Goal: Task Accomplishment & Management: Manage account settings

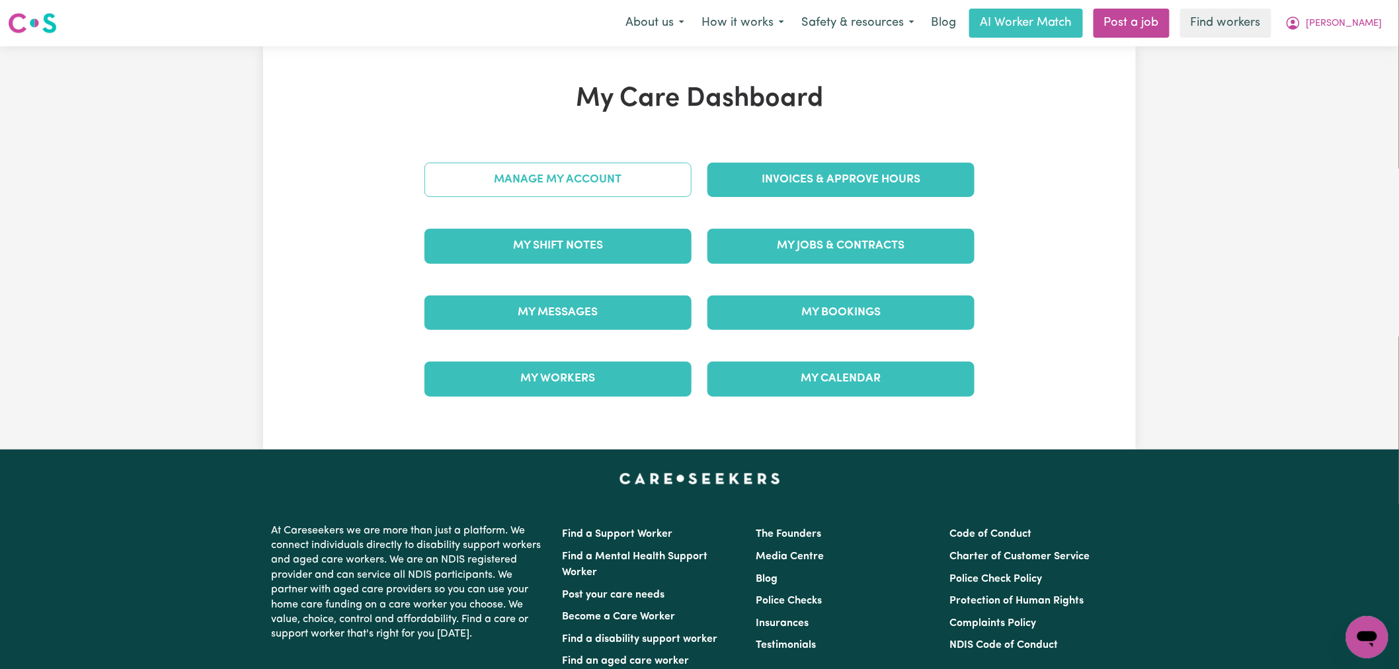
click at [617, 186] on link "Manage My Account" at bounding box center [557, 180] width 267 height 34
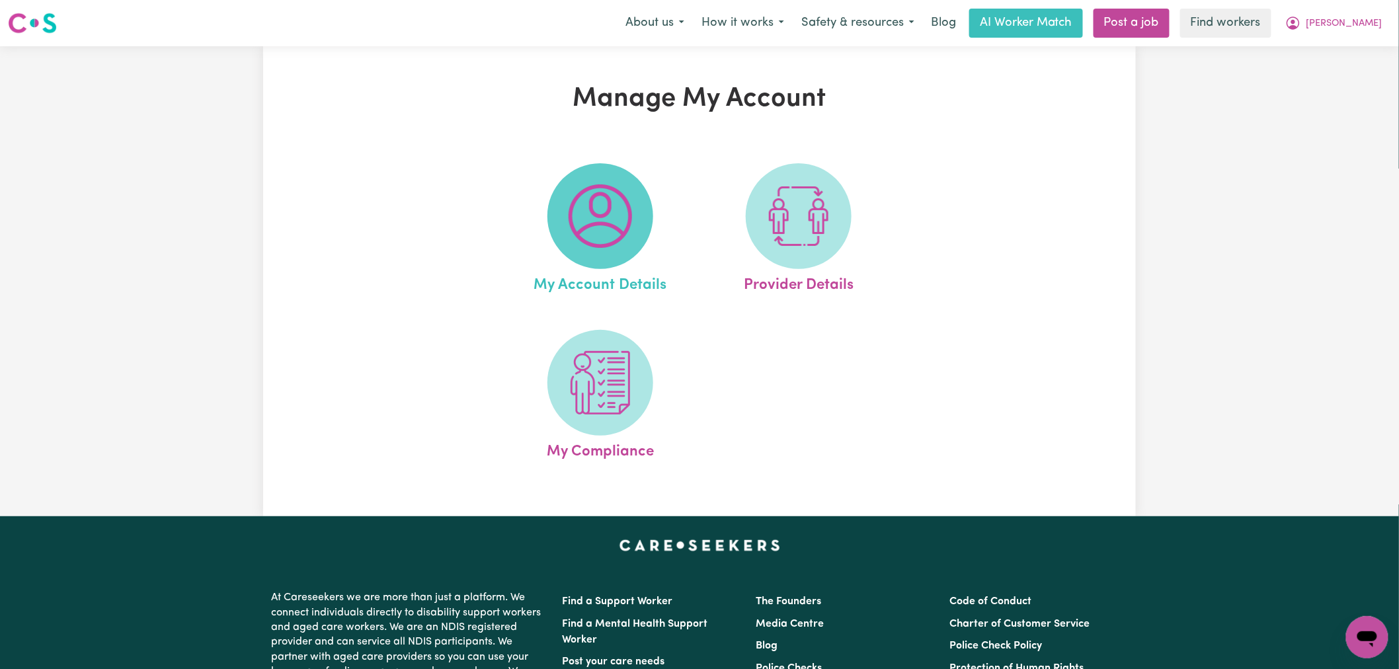
click at [620, 204] on img at bounding box center [600, 215] width 63 height 63
select select "Australian"
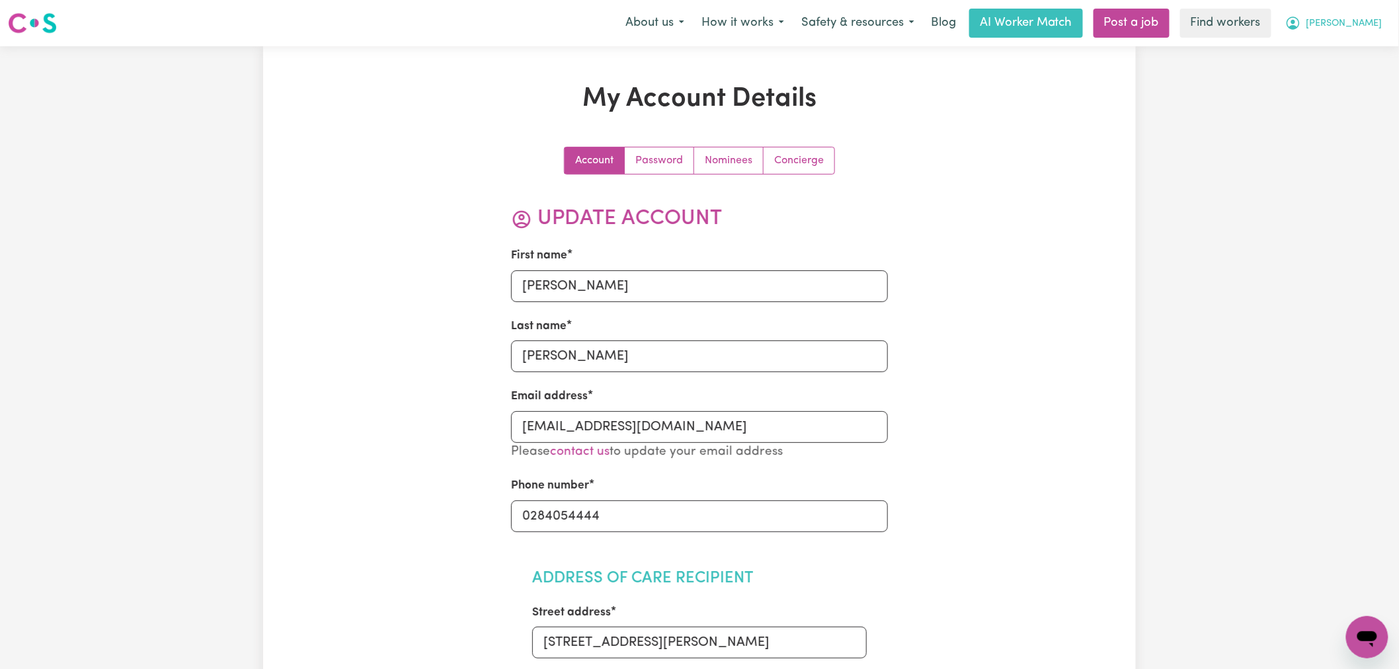
click at [1367, 24] on span "[PERSON_NAME]" at bounding box center [1344, 24] width 76 height 15
drag, startPoint x: 1369, startPoint y: 36, endPoint x: 1371, endPoint y: 53, distance: 17.3
click at [1371, 53] on link "My Dashboard" at bounding box center [1338, 51] width 104 height 25
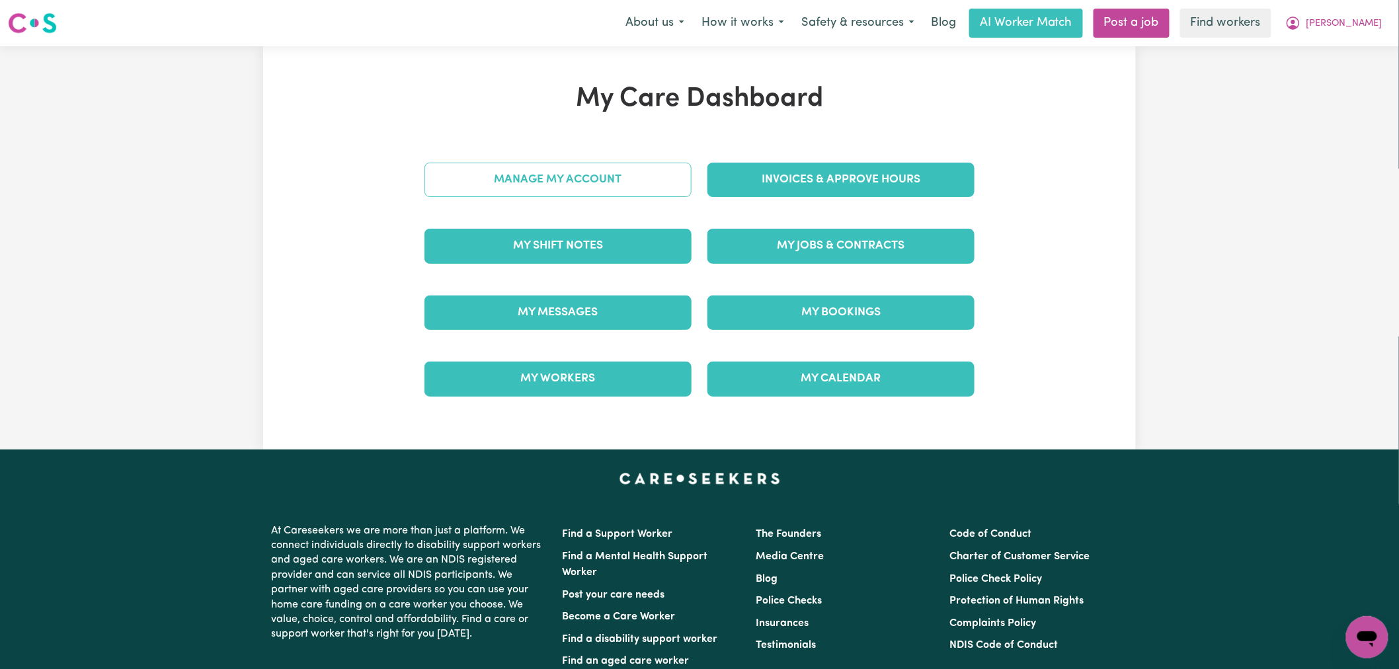
click at [618, 189] on link "Manage My Account" at bounding box center [557, 180] width 267 height 34
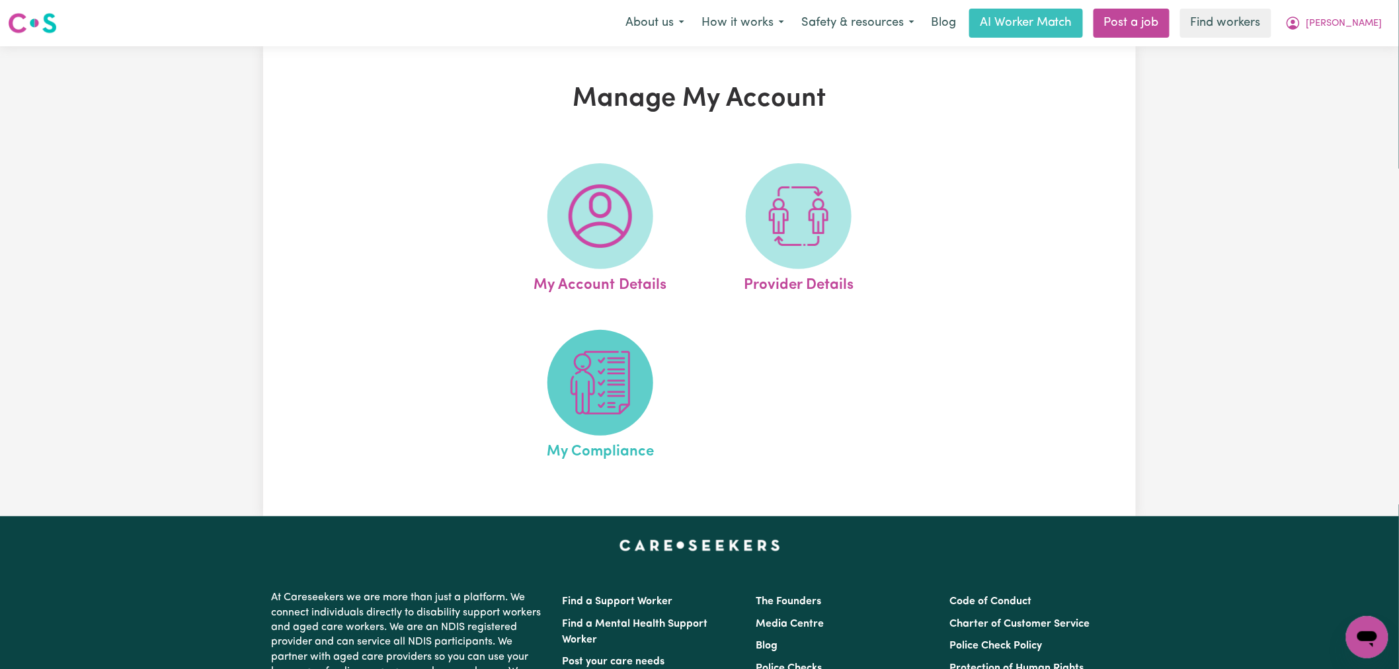
click at [598, 400] on img at bounding box center [600, 382] width 63 height 63
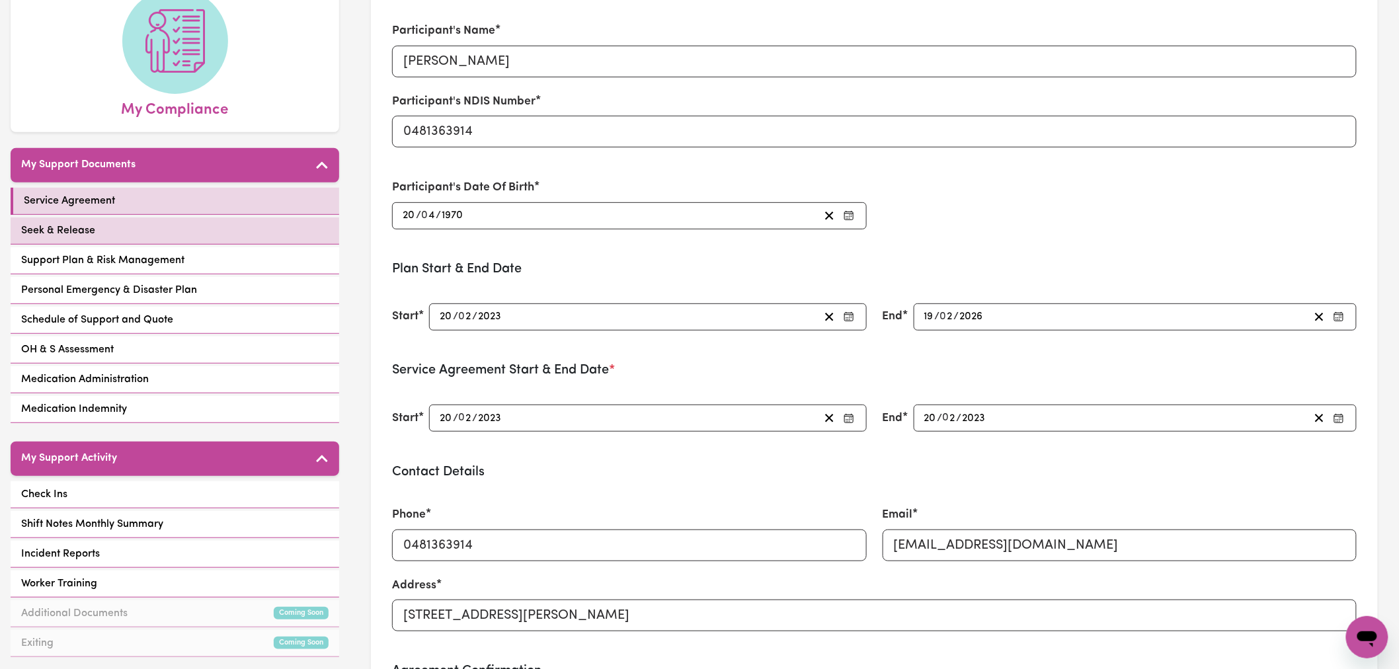
scroll to position [73, 0]
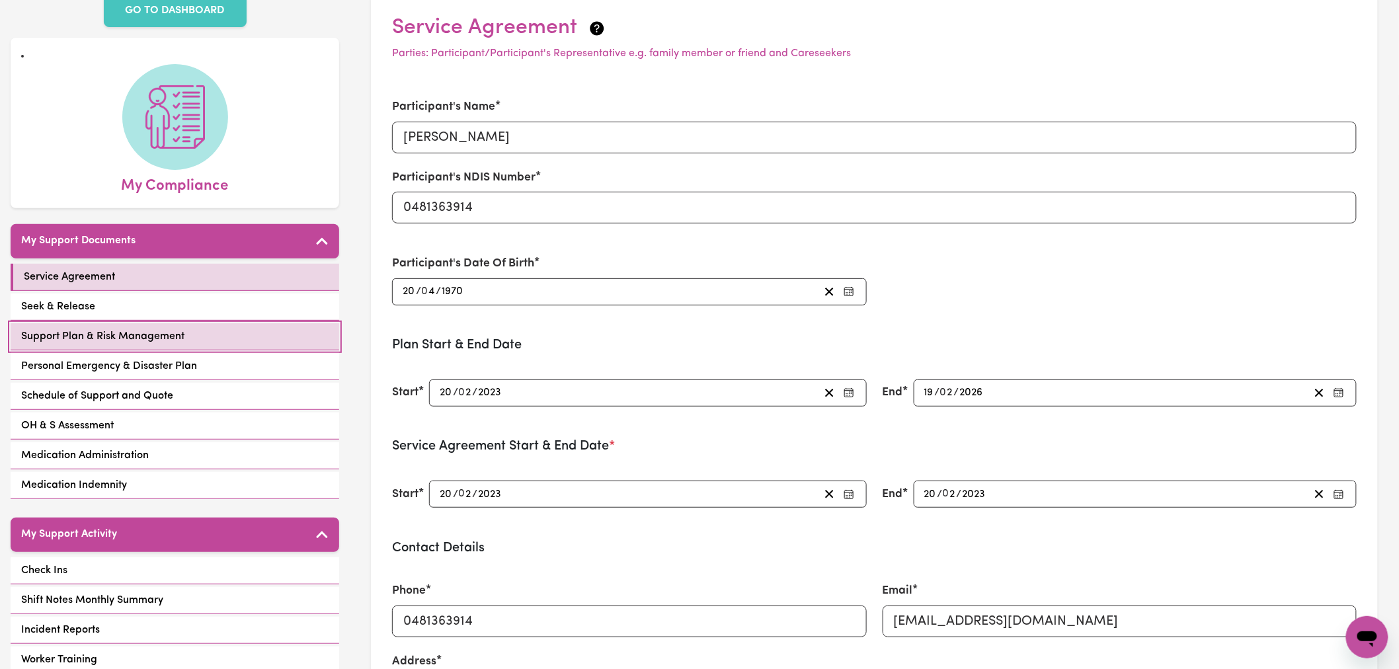
click at [140, 323] on link "Support Plan & Risk Management" at bounding box center [175, 336] width 329 height 27
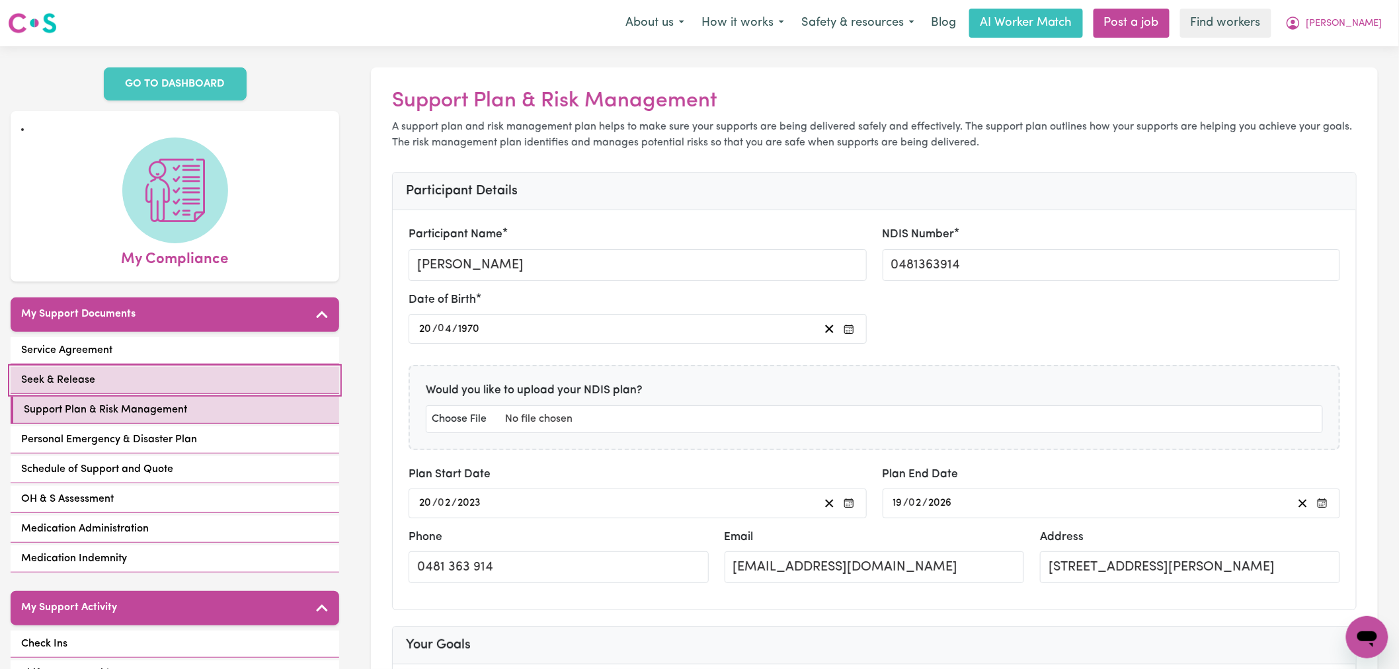
click at [169, 367] on link "Seek & Release" at bounding box center [175, 380] width 329 height 27
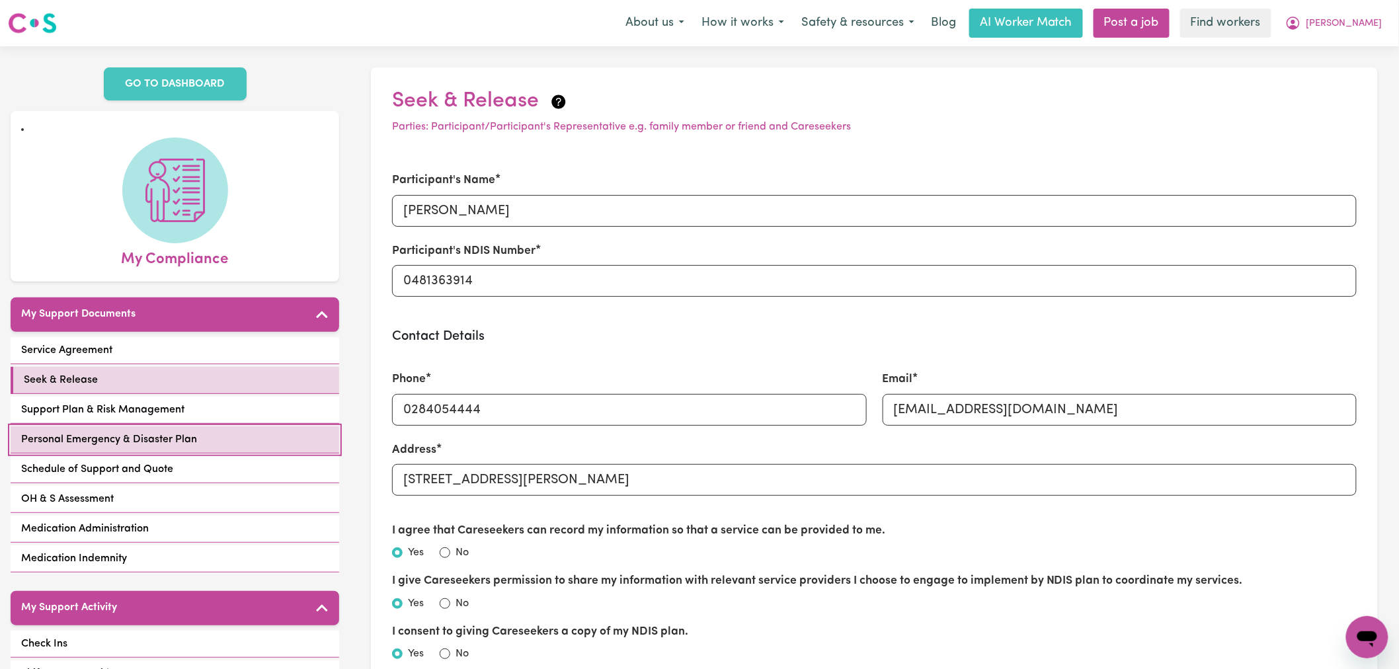
click at [200, 426] on link "Personal Emergency & Disaster Plan" at bounding box center [175, 439] width 329 height 27
select select "continue"
select select "phone"
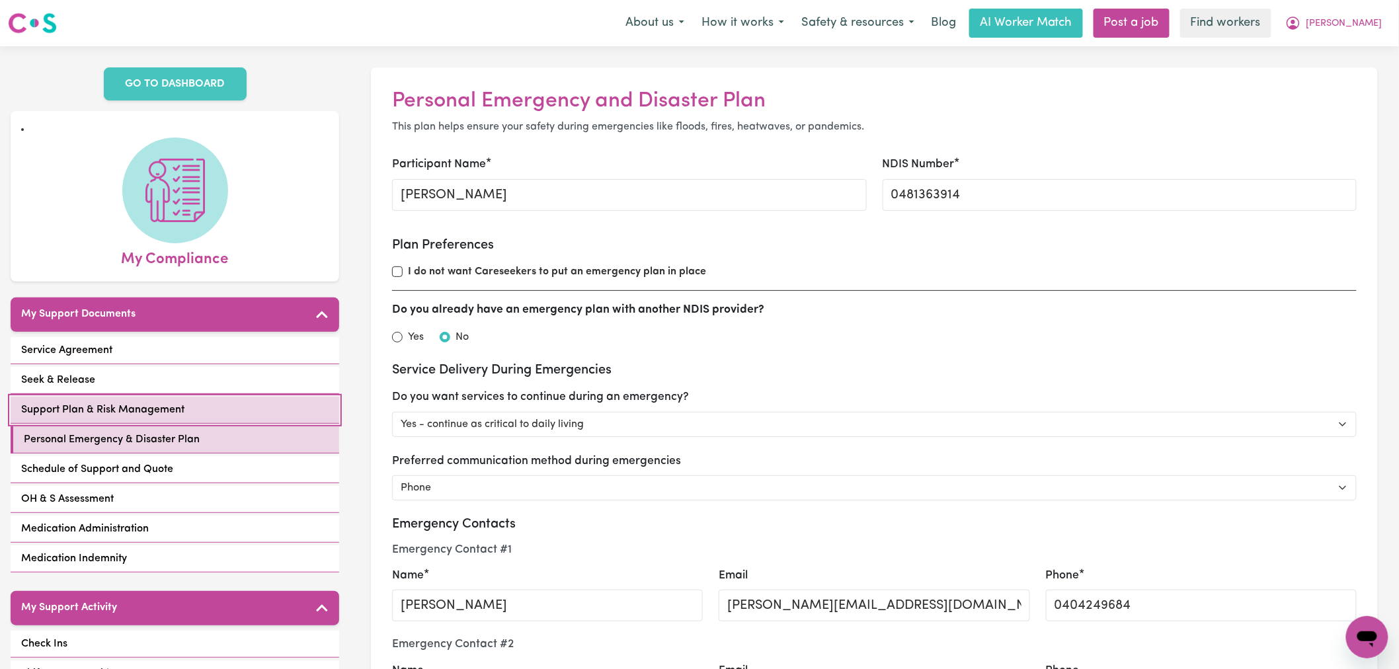
click at [272, 397] on link "Support Plan & Risk Management" at bounding box center [175, 410] width 329 height 27
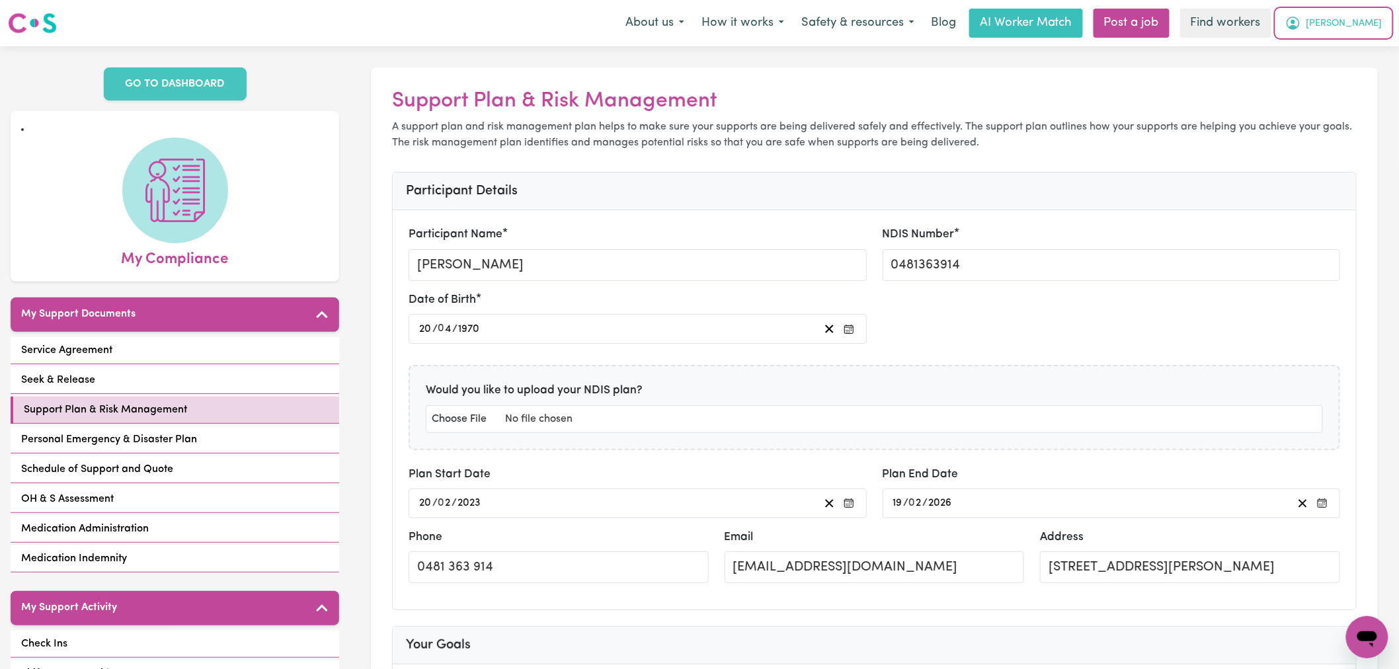
click at [1353, 17] on span "[PERSON_NAME]" at bounding box center [1344, 24] width 76 height 15
click at [1349, 77] on link "Logout" at bounding box center [1338, 75] width 104 height 25
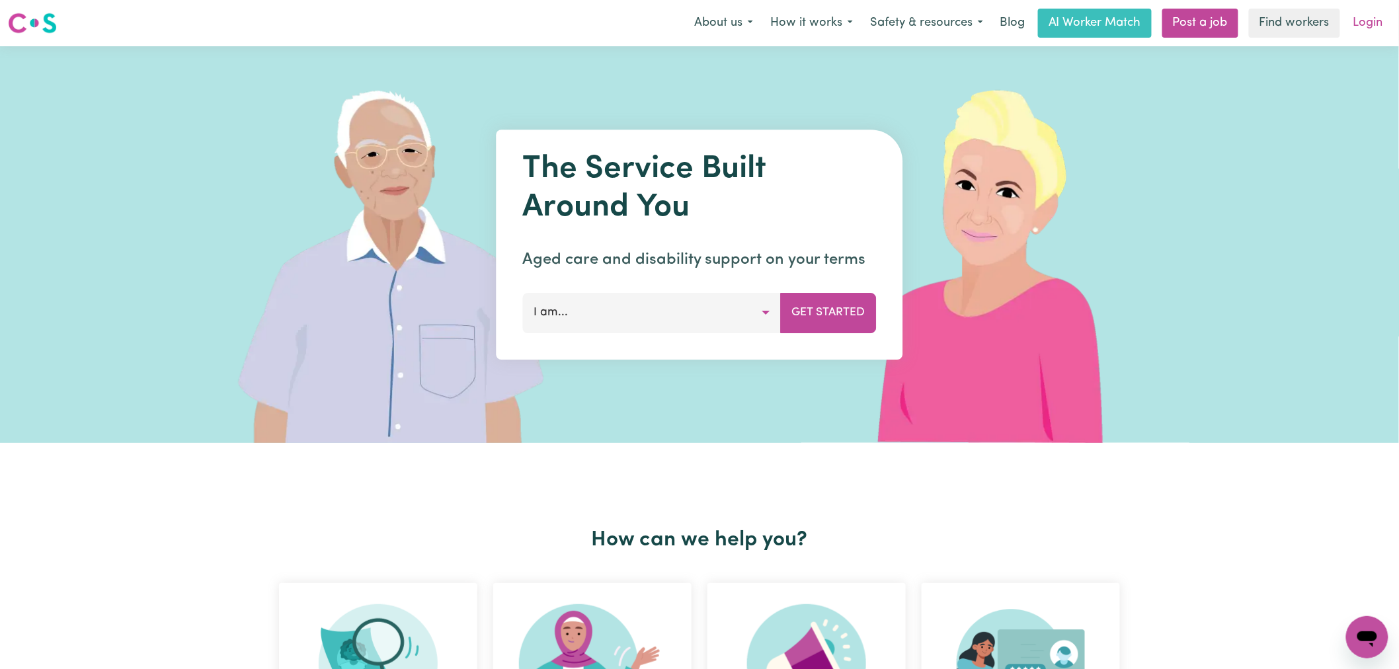
click at [1365, 24] on link "Login" at bounding box center [1368, 23] width 46 height 29
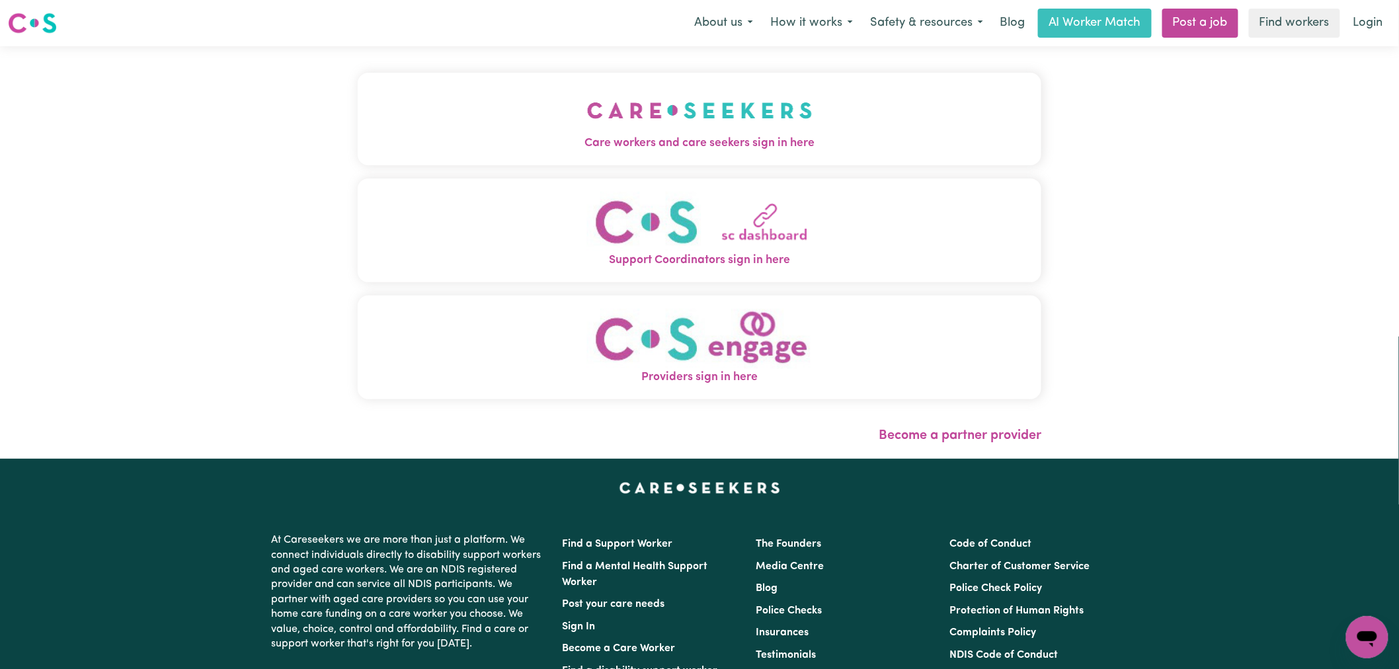
click at [509, 134] on button "Care workers and care seekers sign in here" at bounding box center [700, 119] width 684 height 93
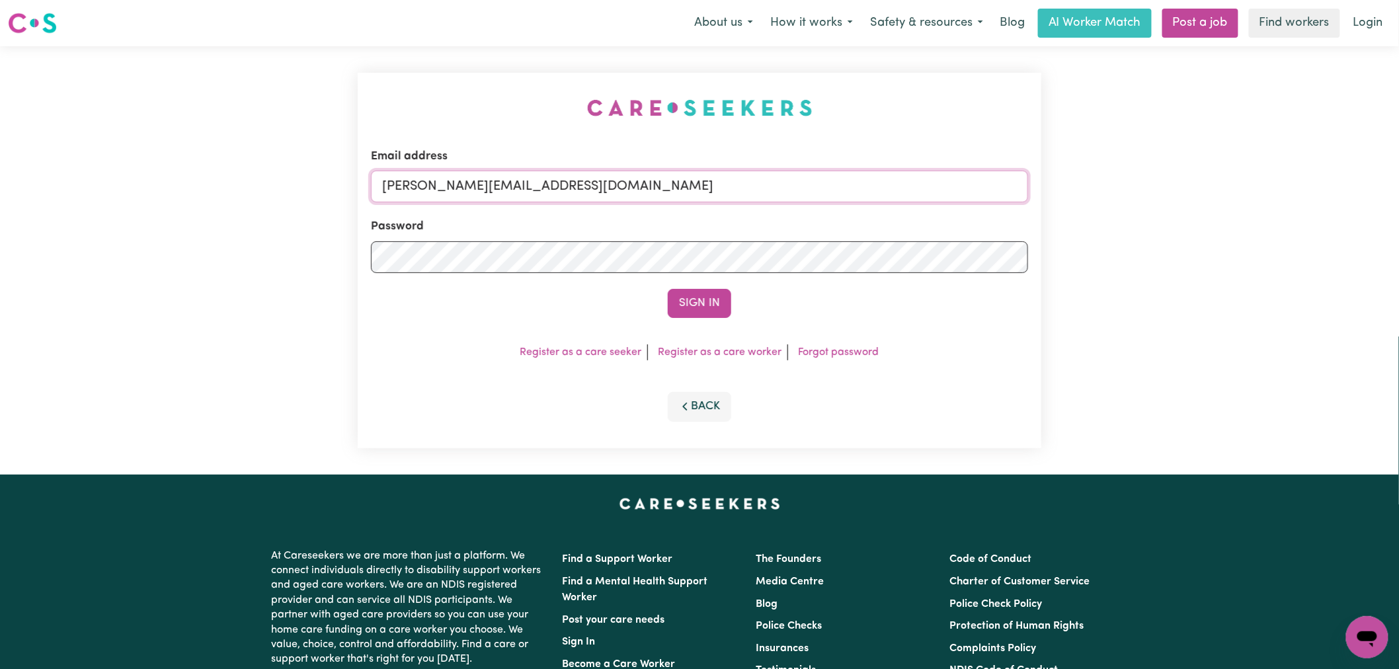
click at [598, 190] on input "[PERSON_NAME][EMAIL_ADDRESS][DOMAIN_NAME]" at bounding box center [699, 187] width 657 height 32
drag, startPoint x: 567, startPoint y: 189, endPoint x: 448, endPoint y: 190, distance: 119.0
click at [448, 190] on input "[EMAIL_ADDRESS][DOMAIN_NAME]" at bounding box center [699, 187] width 657 height 32
type input "[EMAIL_ADDRESS][DOMAIN_NAME]"
click at [688, 300] on button "Sign In" at bounding box center [699, 303] width 63 height 29
